Goal: Information Seeking & Learning: Learn about a topic

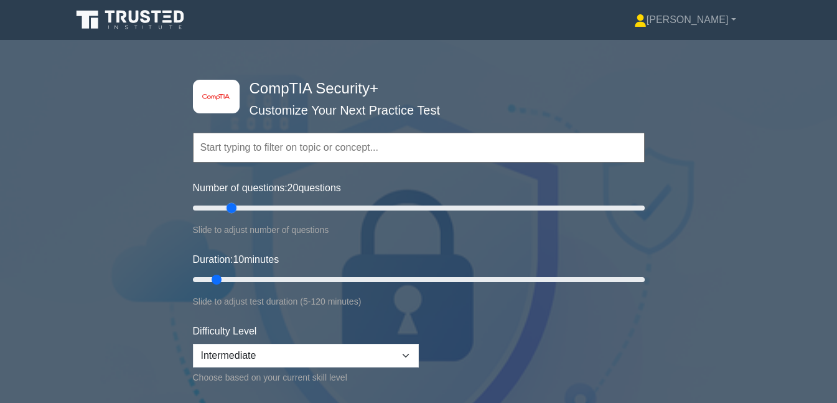
drag, startPoint x: 208, startPoint y: 209, endPoint x: 230, endPoint y: 211, distance: 21.9
type input "20"
click at [230, 211] on input "Number of questions: 20 questions" at bounding box center [419, 207] width 452 height 15
drag, startPoint x: 215, startPoint y: 278, endPoint x: 243, endPoint y: 275, distance: 28.2
click at [243, 275] on input "Duration: 15 minutes" at bounding box center [419, 279] width 452 height 15
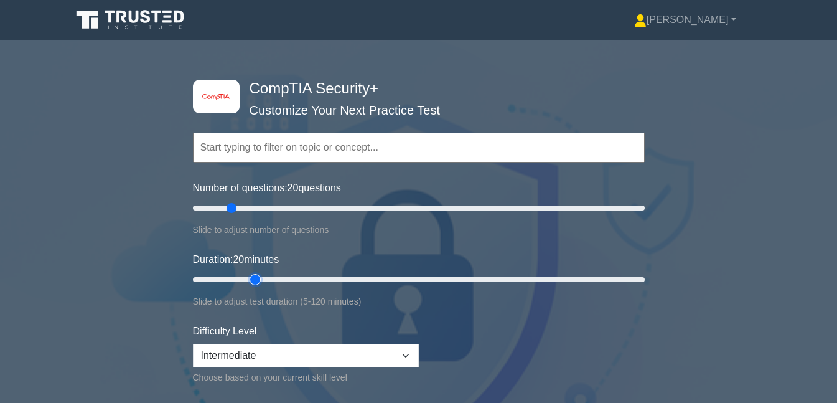
drag, startPoint x: 240, startPoint y: 276, endPoint x: 253, endPoint y: 278, distance: 13.7
type input "20"
click at [253, 278] on input "Duration: 20 minutes" at bounding box center [419, 279] width 452 height 15
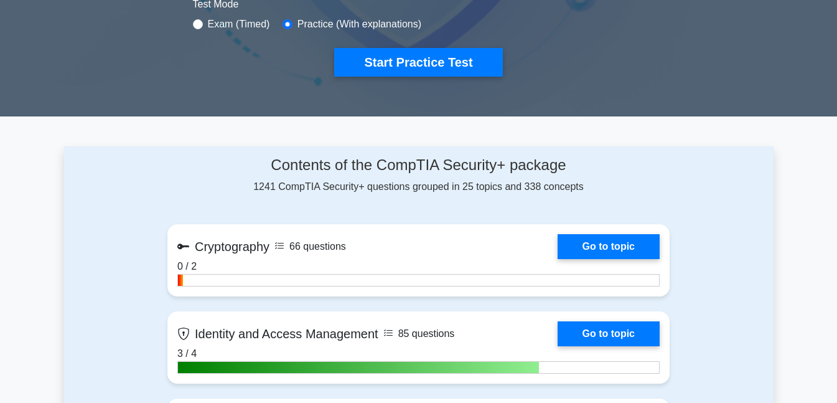
click at [424, 60] on button "Start Practice Test" at bounding box center [418, 62] width 168 height 29
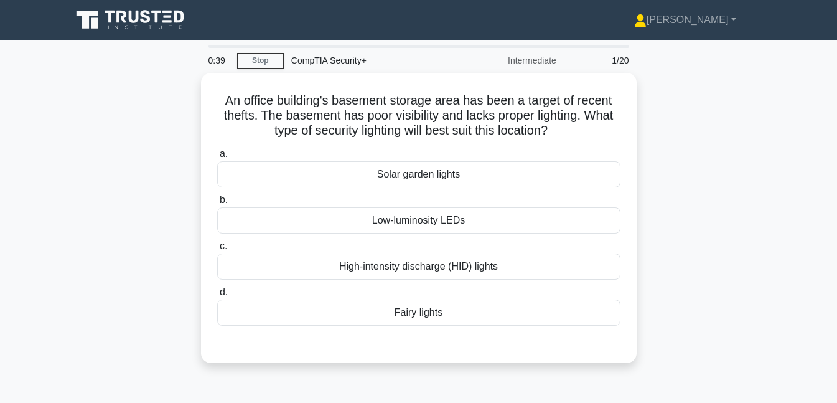
click at [258, 56] on link "Stop" at bounding box center [260, 61] width 47 height 16
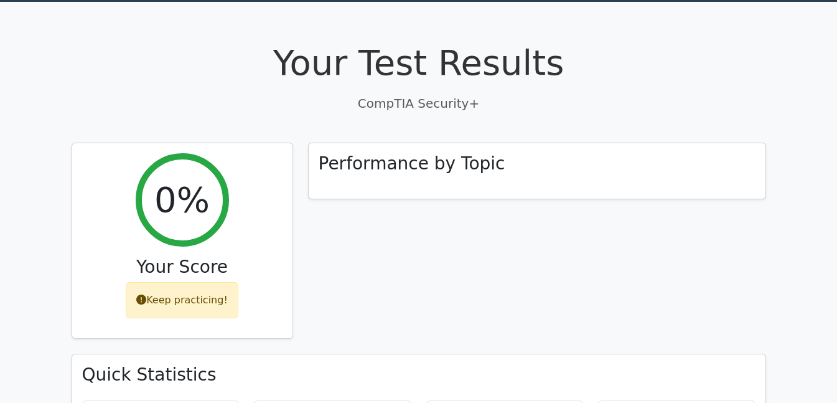
scroll to position [504, 0]
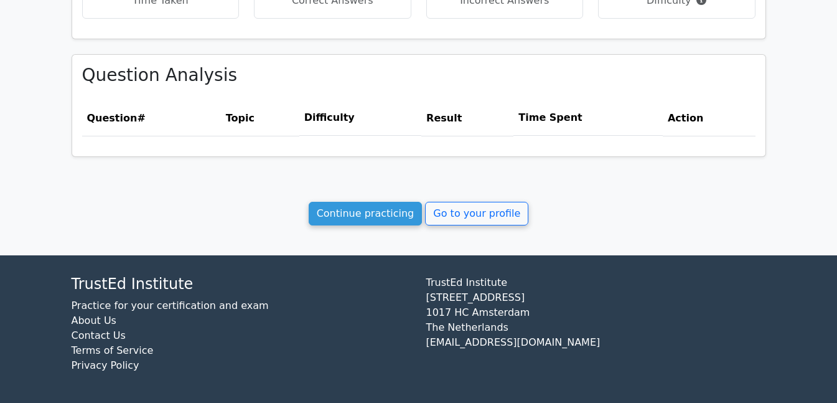
click at [401, 212] on link "Continue practicing" at bounding box center [366, 214] width 114 height 24
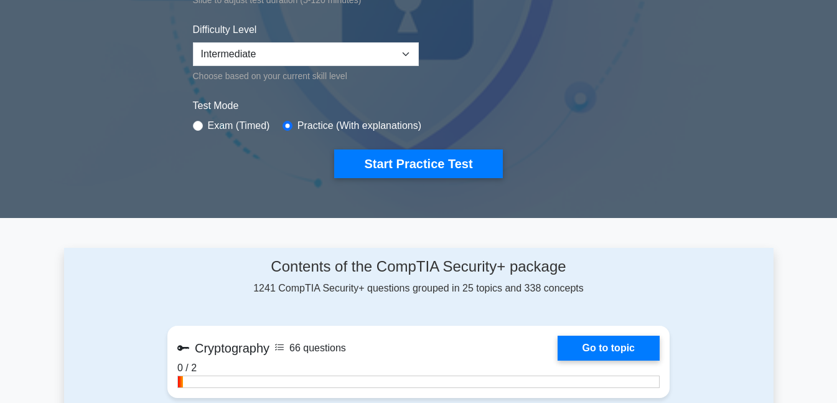
scroll to position [307, 0]
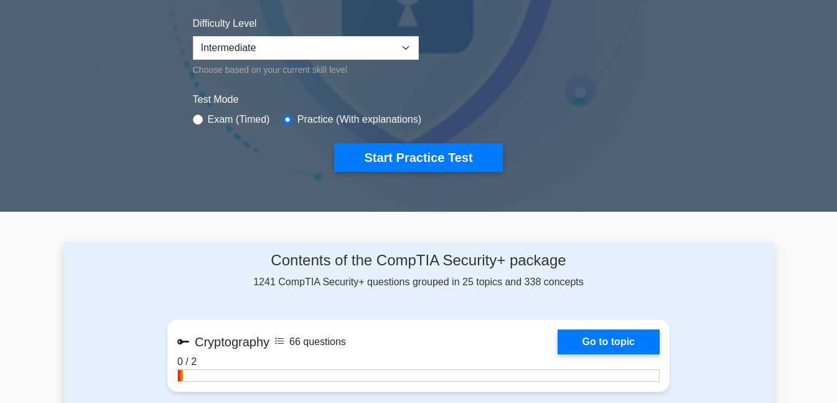
click at [433, 164] on button "Start Practice Test" at bounding box center [418, 157] width 168 height 29
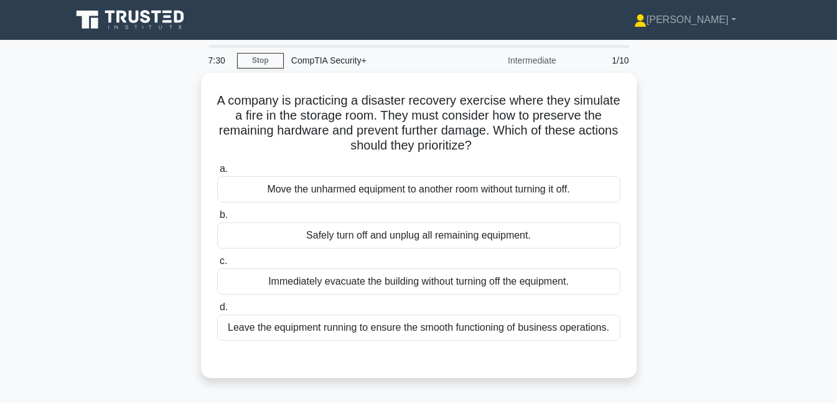
click at [403, 176] on div "Move the unharmed equipment to another room without turning it off." at bounding box center [418, 189] width 403 height 26
click at [217, 173] on input "a. Move the unharmed equipment to another room without turning it off." at bounding box center [217, 169] width 0 height 8
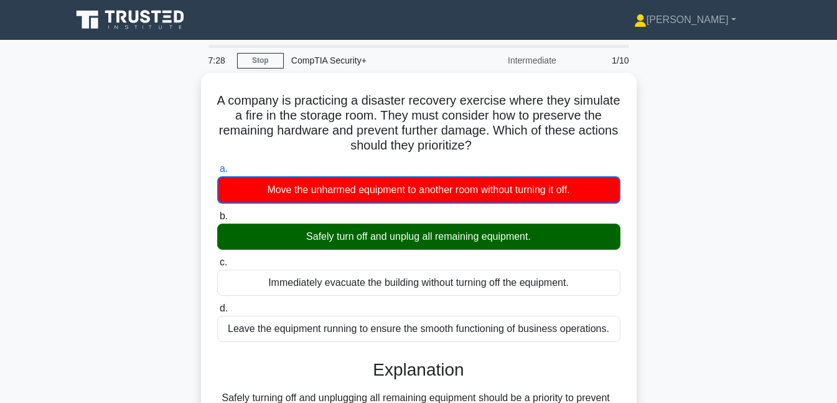
scroll to position [270, 0]
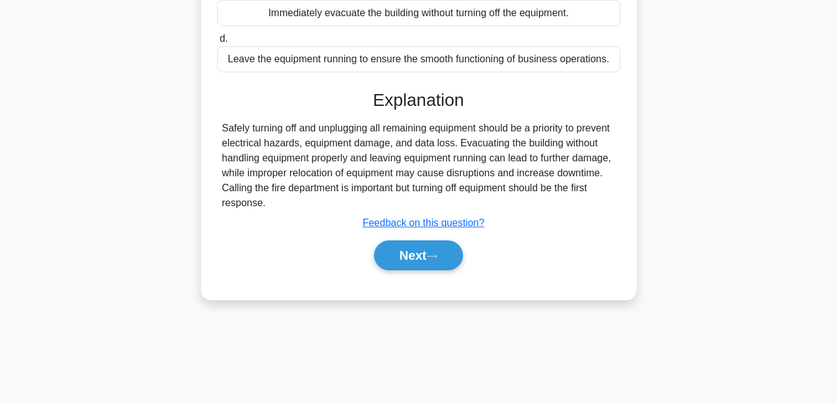
click at [418, 260] on button "Next" at bounding box center [418, 255] width 89 height 30
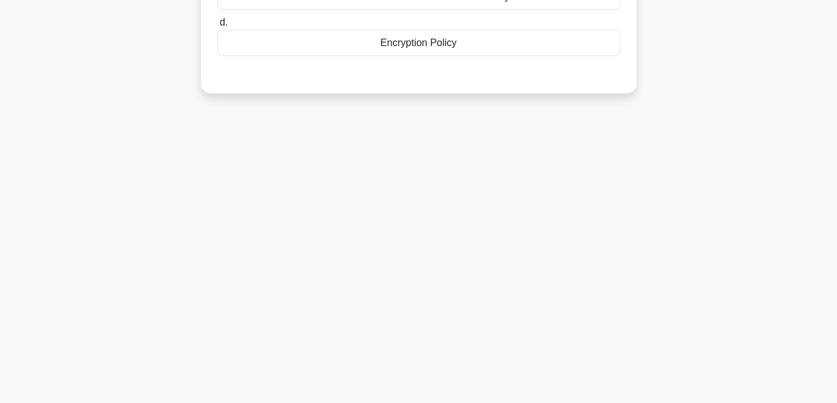
scroll to position [0, 0]
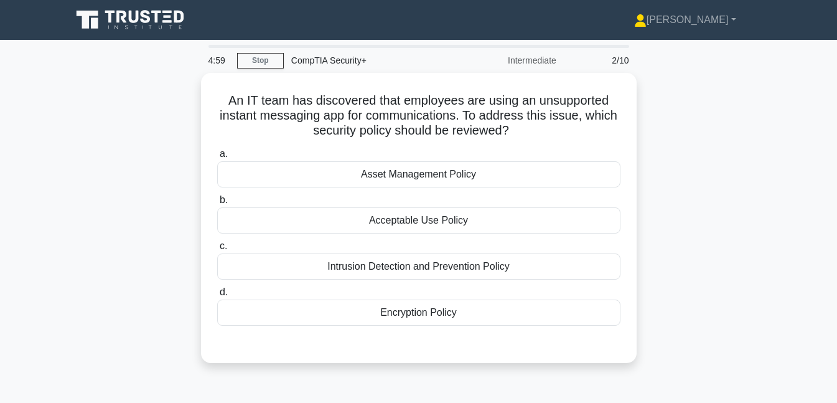
click at [424, 220] on div "Acceptable Use Policy" at bounding box center [418, 220] width 403 height 26
click at [217, 204] on input "b. Acceptable Use Policy" at bounding box center [217, 200] width 0 height 8
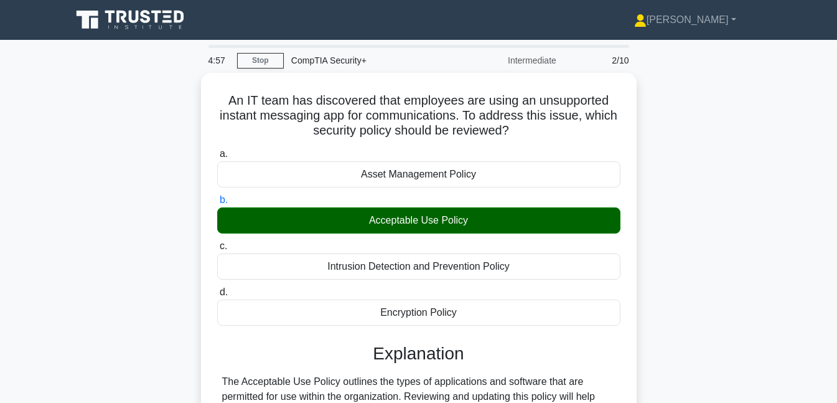
scroll to position [270, 0]
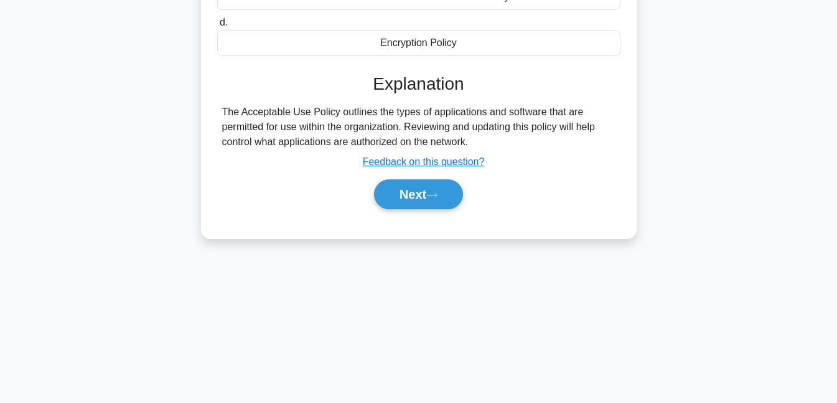
click at [418, 200] on button "Next" at bounding box center [418, 194] width 89 height 30
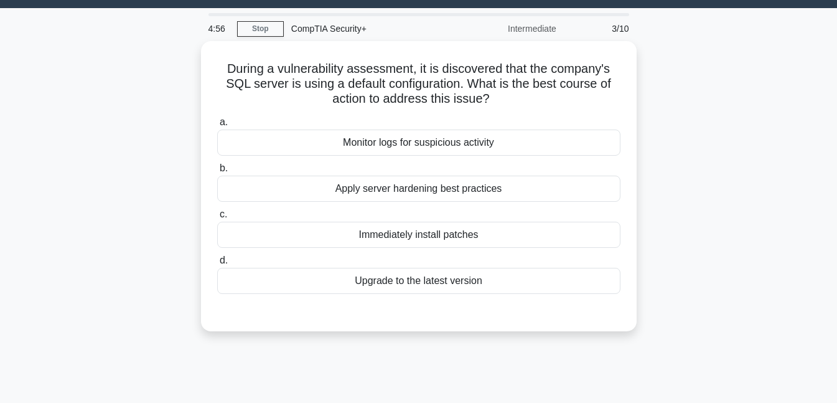
scroll to position [0, 0]
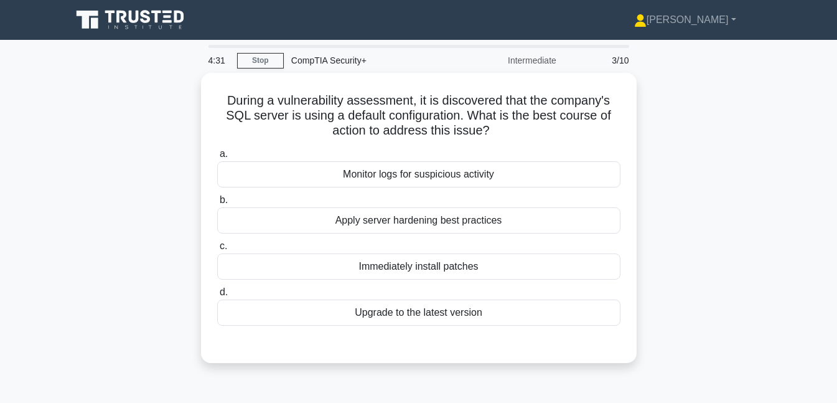
click at [469, 221] on div "Apply server hardening best practices" at bounding box center [418, 220] width 403 height 26
click at [217, 204] on input "b. Apply server hardening best practices" at bounding box center [217, 200] width 0 height 8
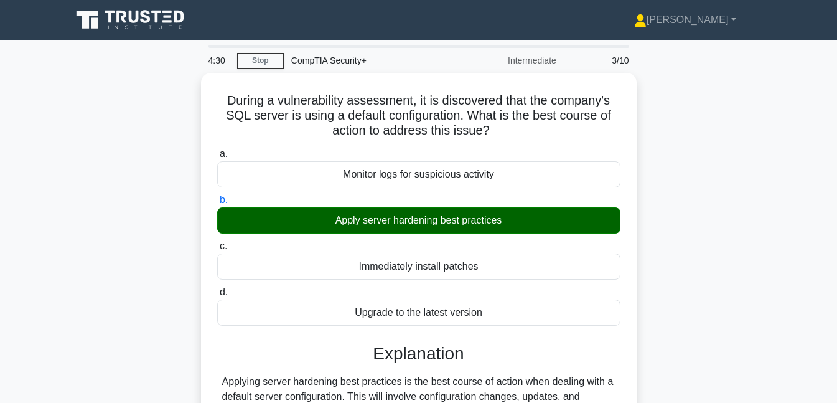
scroll to position [270, 0]
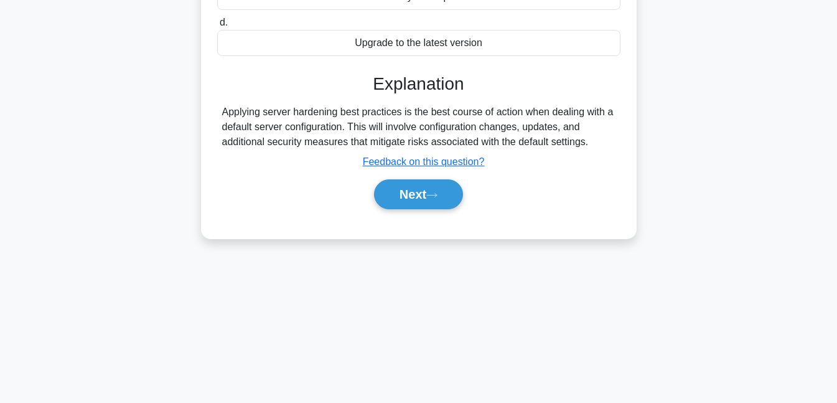
click at [423, 187] on button "Next" at bounding box center [418, 194] width 89 height 30
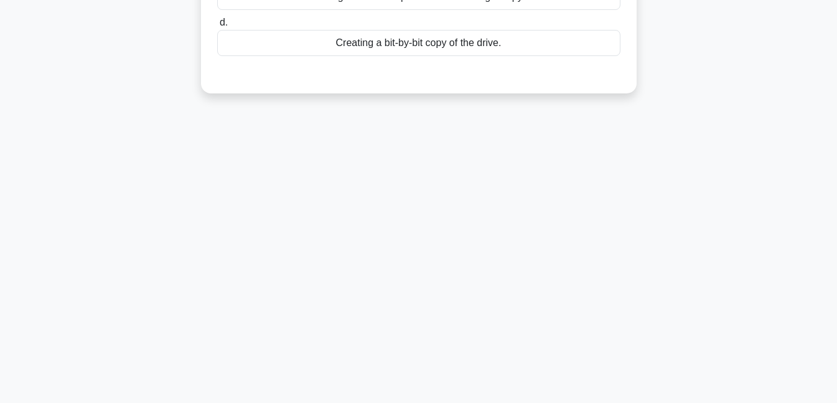
scroll to position [0, 0]
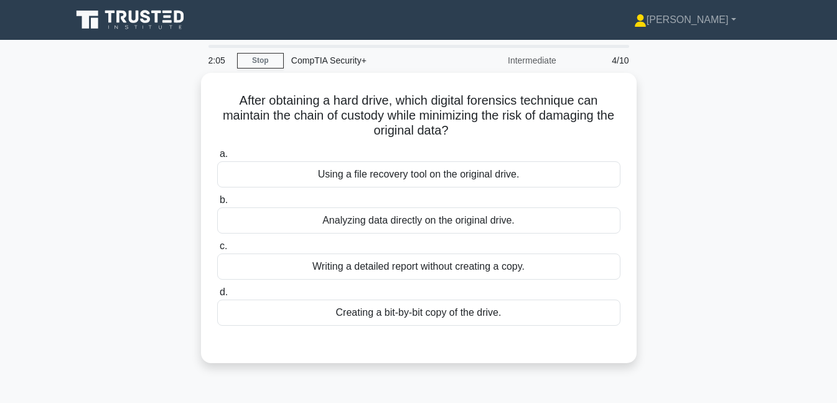
click at [368, 176] on div "Using a file recovery tool on the original drive." at bounding box center [418, 174] width 403 height 26
click at [217, 158] on input "a. Using a file recovery tool on the original drive." at bounding box center [217, 154] width 0 height 8
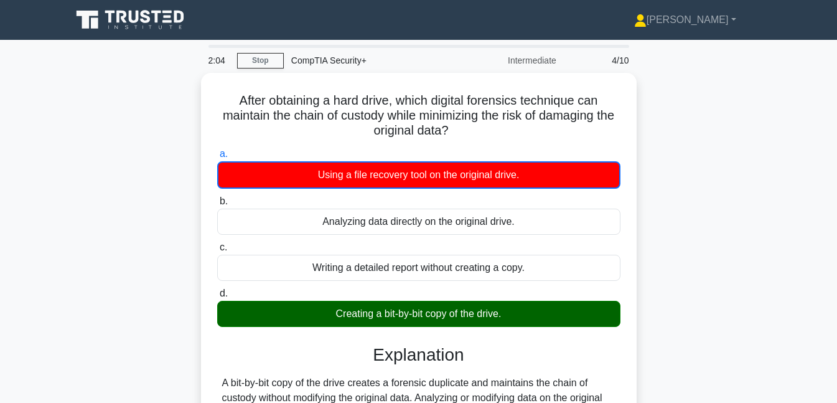
scroll to position [270, 0]
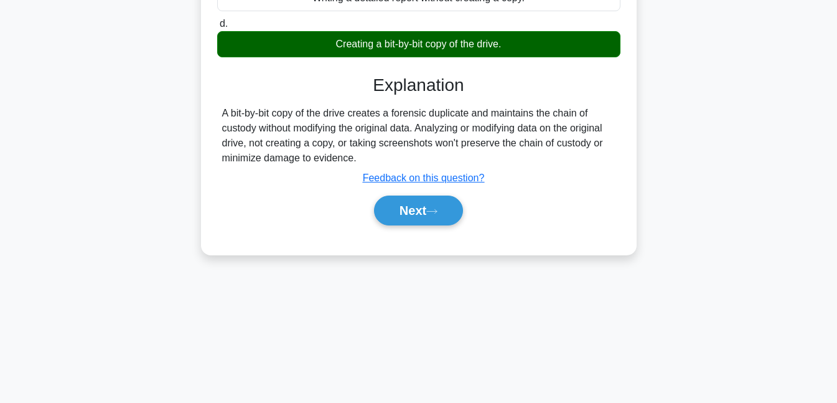
click at [431, 218] on button "Next" at bounding box center [418, 210] width 89 height 30
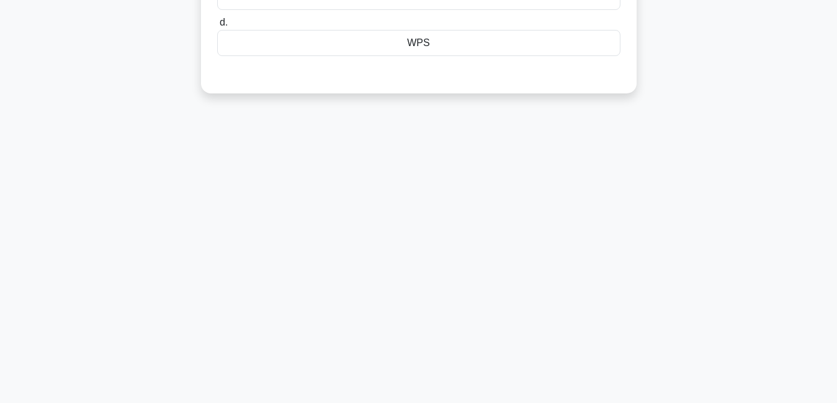
scroll to position [0, 0]
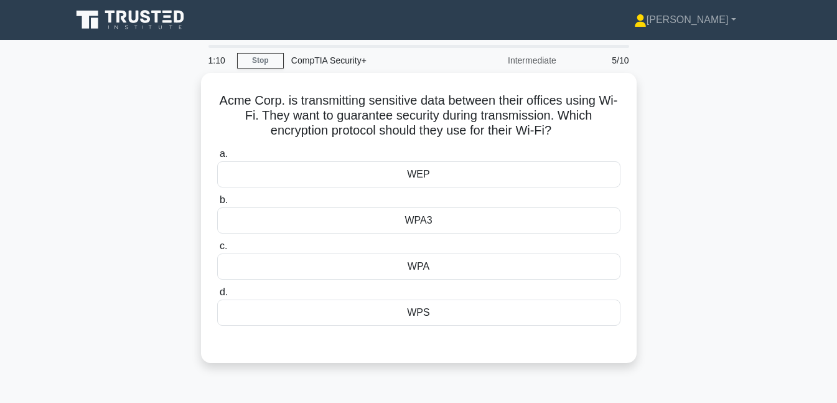
click at [391, 228] on div "WPA3" at bounding box center [418, 220] width 403 height 26
click at [217, 204] on input "b. WPA3" at bounding box center [217, 200] width 0 height 8
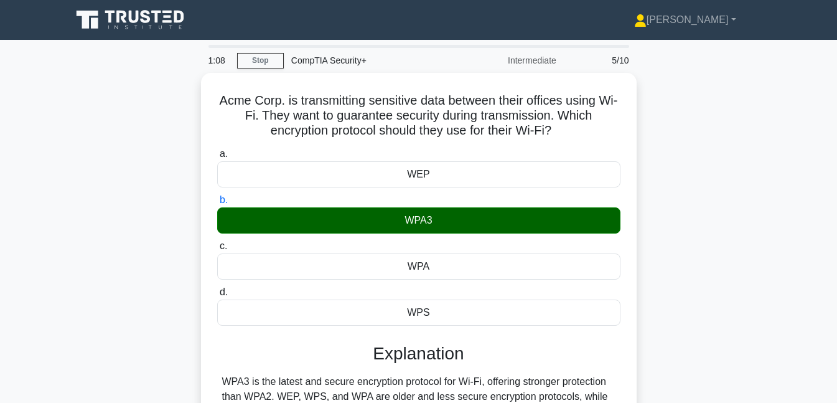
scroll to position [270, 0]
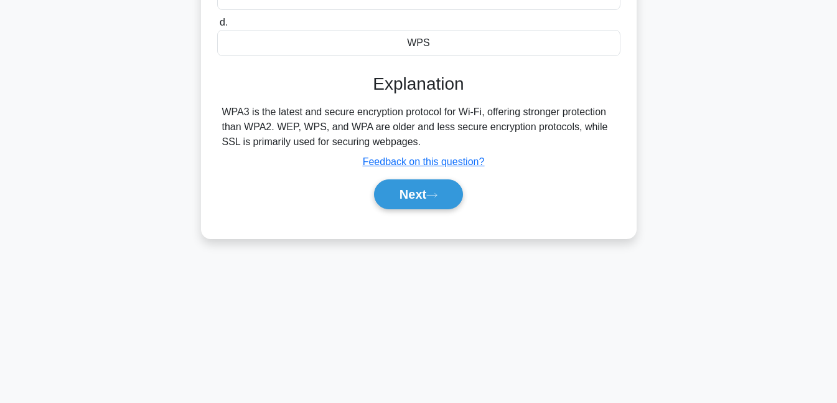
click at [434, 192] on icon at bounding box center [431, 195] width 11 height 7
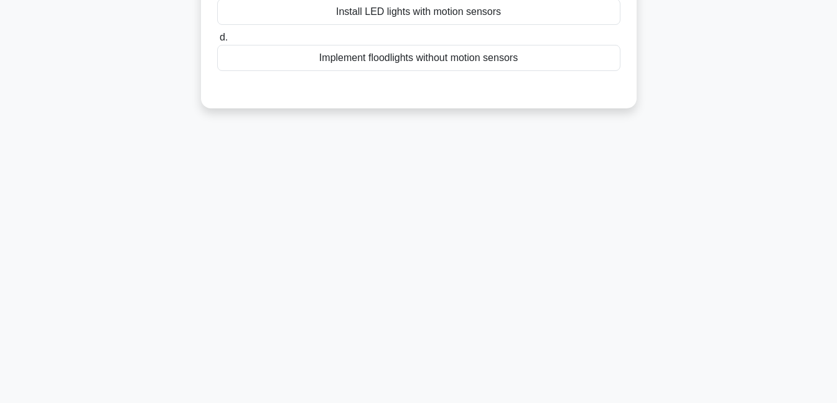
scroll to position [0, 0]
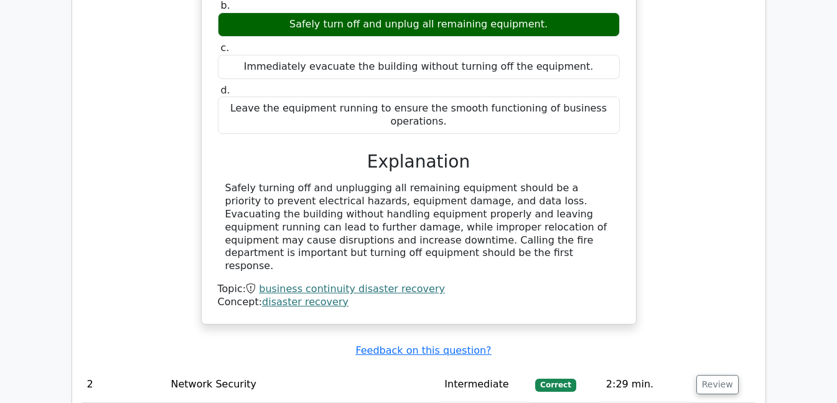
scroll to position [1163, 0]
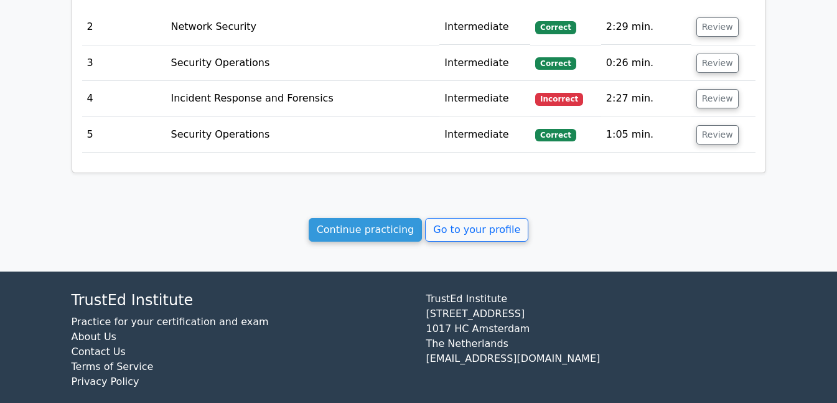
click at [387, 218] on link "Continue practicing" at bounding box center [366, 230] width 114 height 24
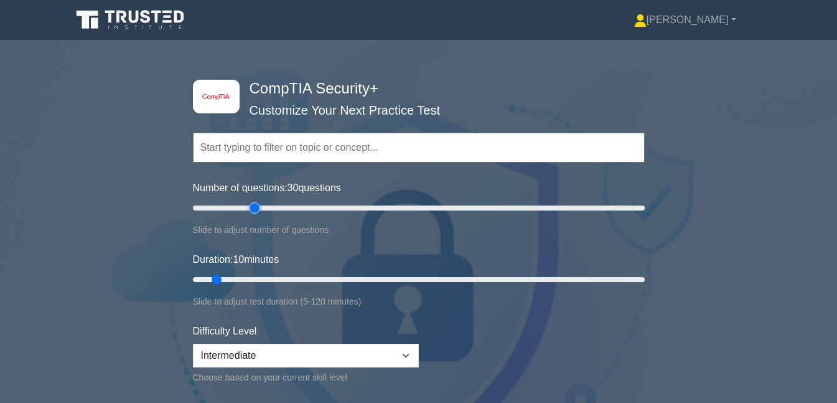
drag, startPoint x: 211, startPoint y: 209, endPoint x: 257, endPoint y: 209, distance: 46.1
click at [257, 209] on input "Number of questions: 30 questions" at bounding box center [419, 207] width 452 height 15
drag, startPoint x: 254, startPoint y: 204, endPoint x: 214, endPoint y: 207, distance: 40.0
type input "10"
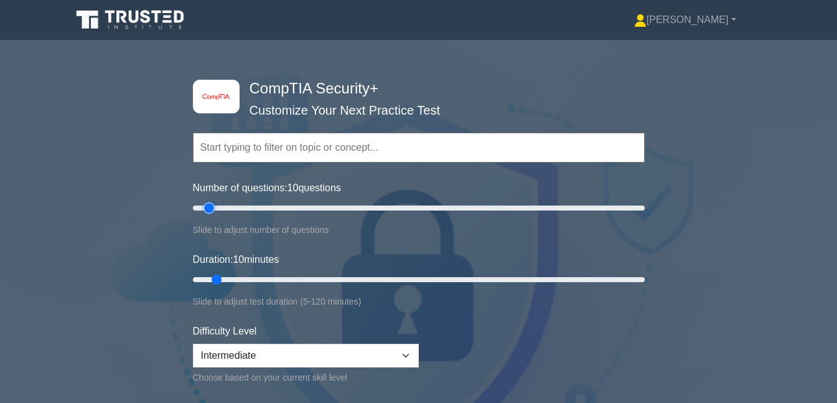
click at [214, 207] on input "Number of questions: 10 questions" at bounding box center [419, 207] width 452 height 15
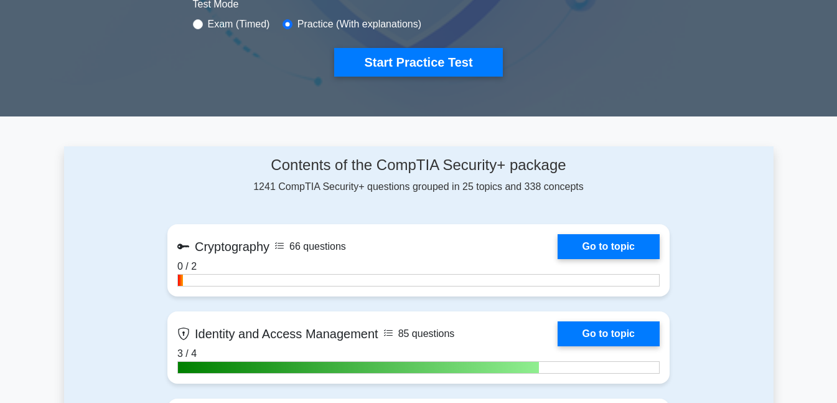
click at [394, 62] on button "Start Practice Test" at bounding box center [418, 62] width 168 height 29
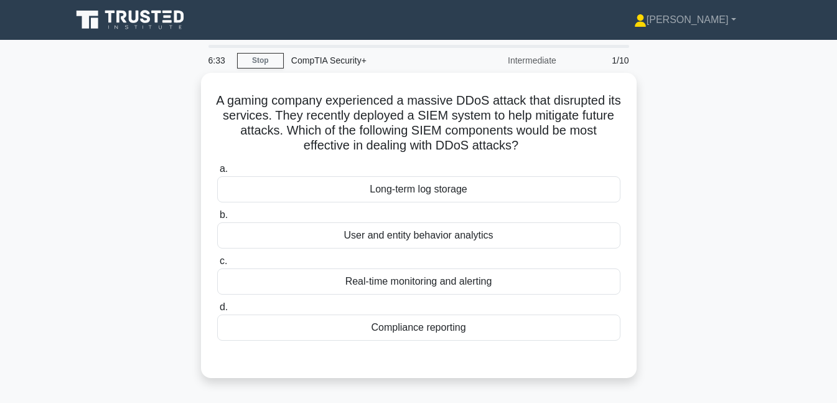
click at [500, 277] on div "Real-time monitoring and alerting" at bounding box center [418, 281] width 403 height 26
click at [217, 265] on input "c. Real-time monitoring and alerting" at bounding box center [217, 261] width 0 height 8
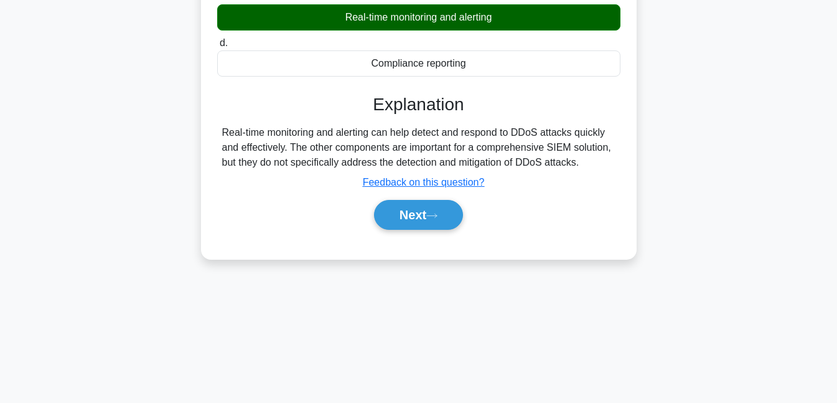
scroll to position [270, 0]
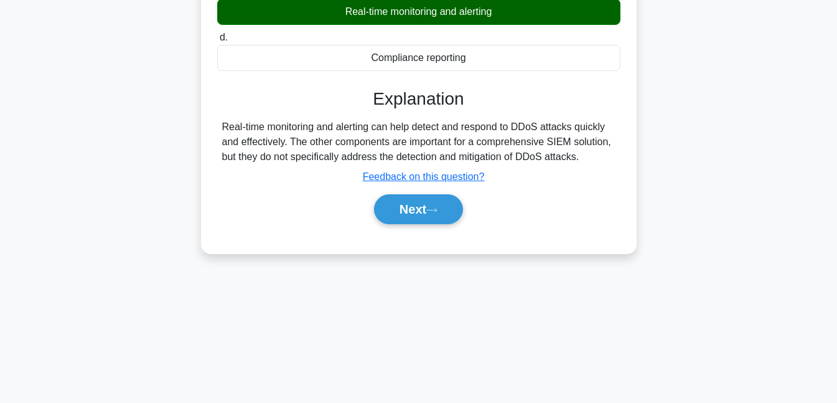
click at [434, 208] on icon at bounding box center [431, 210] width 11 height 7
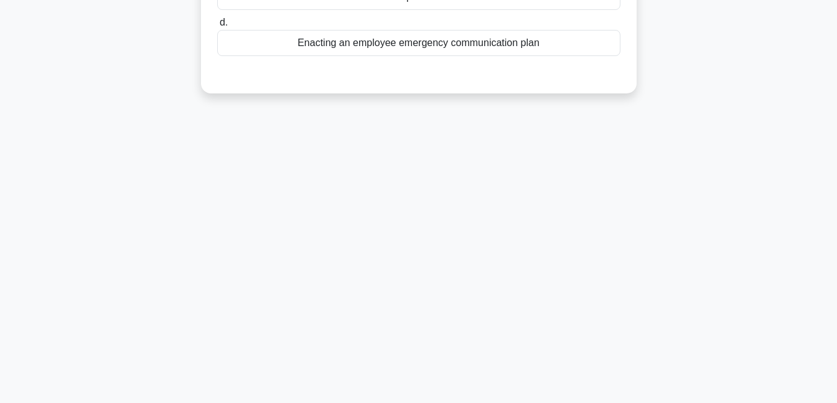
scroll to position [0, 0]
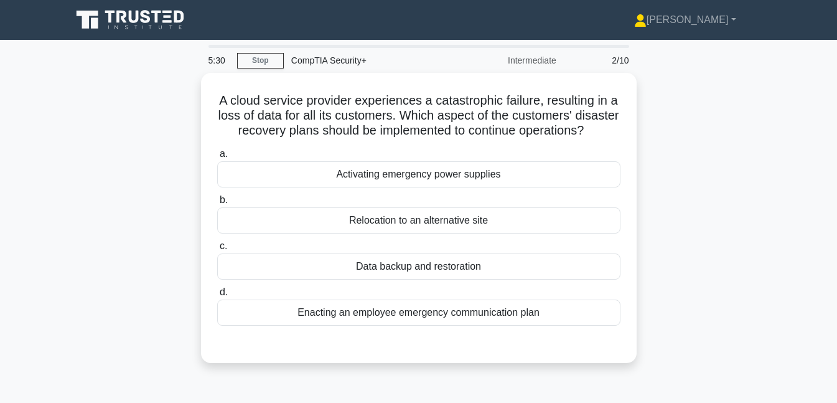
click at [266, 63] on link "Stop" at bounding box center [260, 61] width 47 height 16
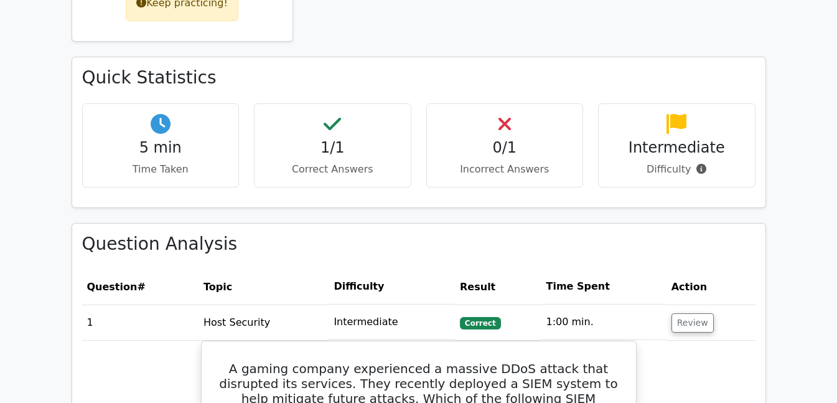
scroll to position [352, 0]
